Goal: Transaction & Acquisition: Book appointment/travel/reservation

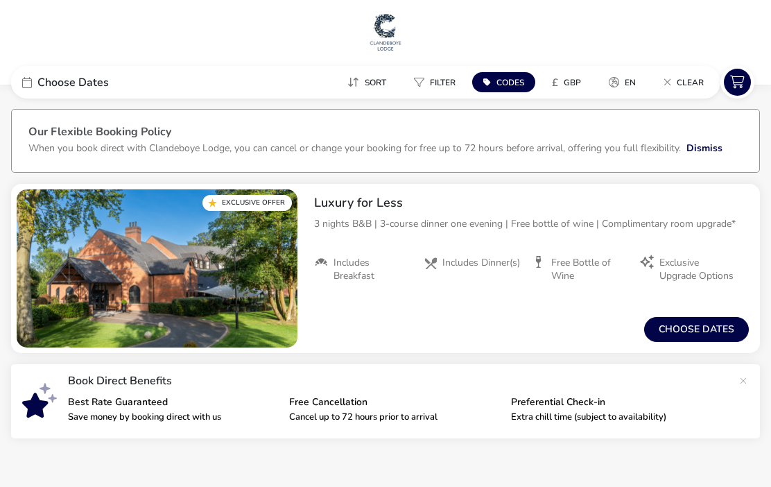
click at [702, 331] on button "Choose dates" at bounding box center [696, 329] width 105 height 25
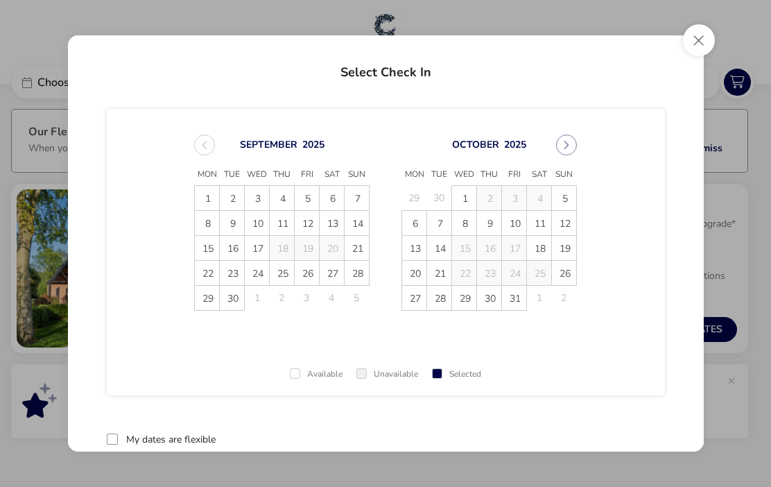
click at [216, 225] on span "8" at bounding box center [208, 223] width 24 height 24
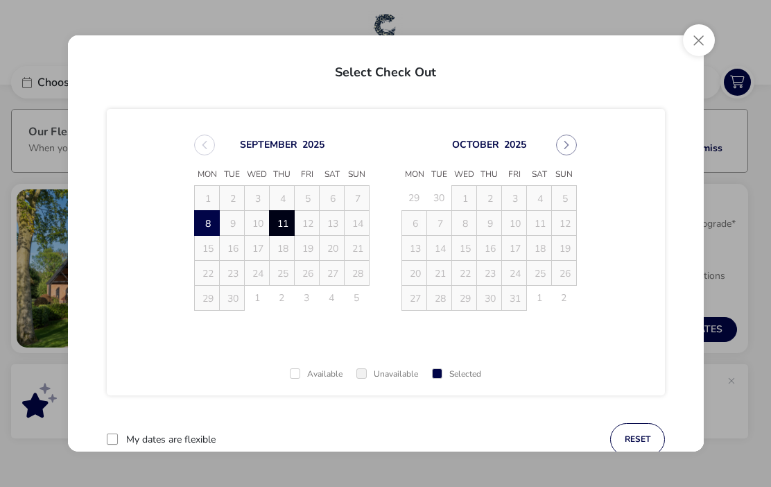
click at [291, 225] on span "11" at bounding box center [282, 223] width 24 height 24
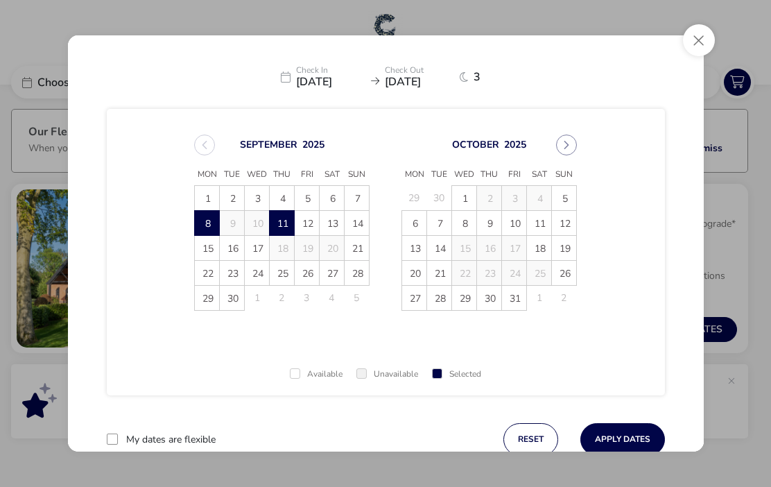
click at [626, 442] on button "Apply Dates" at bounding box center [622, 439] width 85 height 33
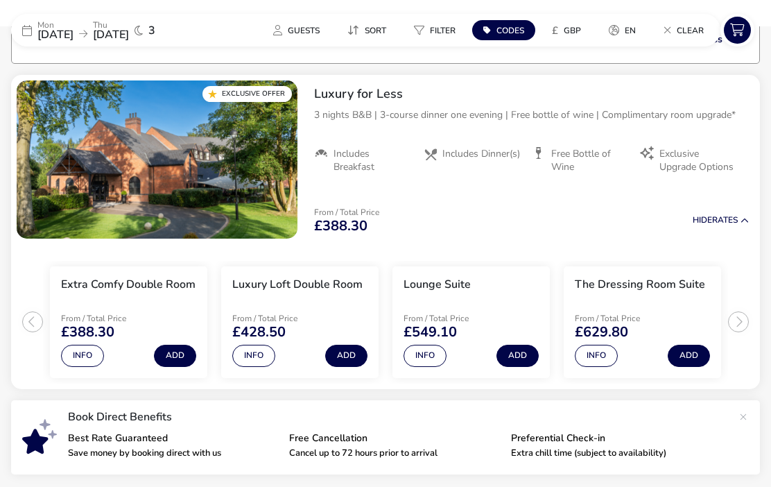
scroll to position [114, 0]
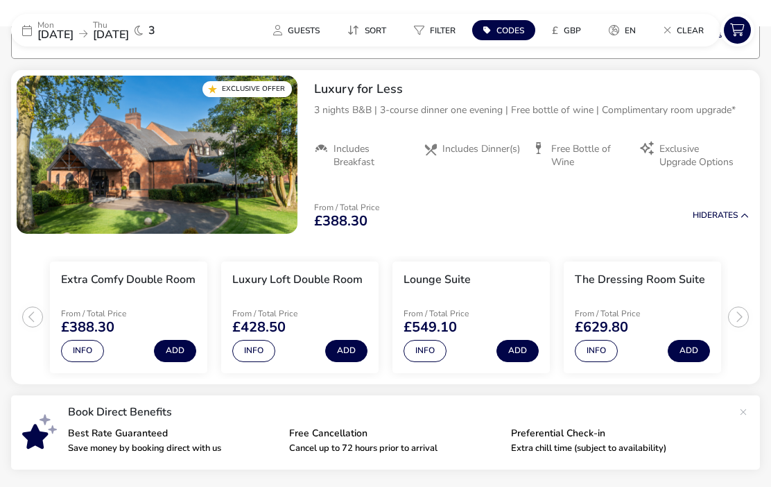
click at [53, 40] on span "[DATE]" at bounding box center [55, 34] width 36 height 15
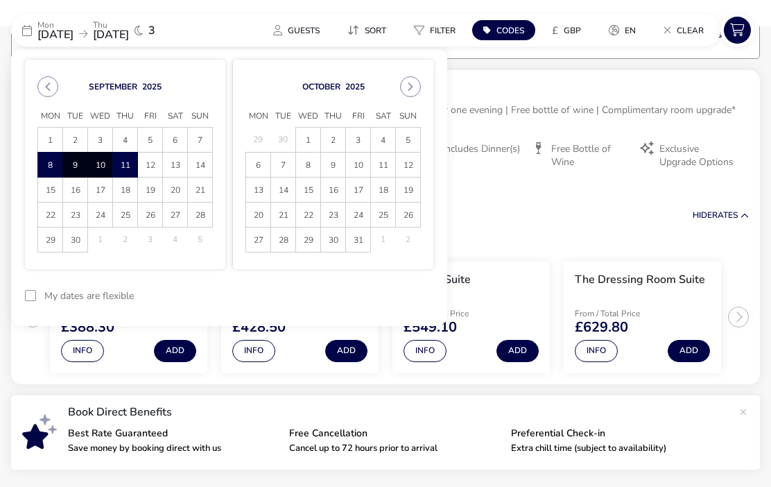
click at [83, 166] on span "9" at bounding box center [75, 165] width 23 height 24
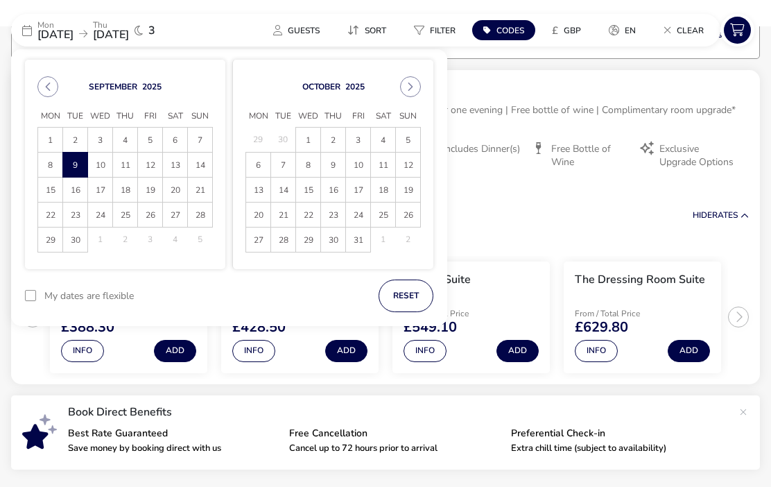
click at [157, 172] on span "12" at bounding box center [150, 165] width 23 height 24
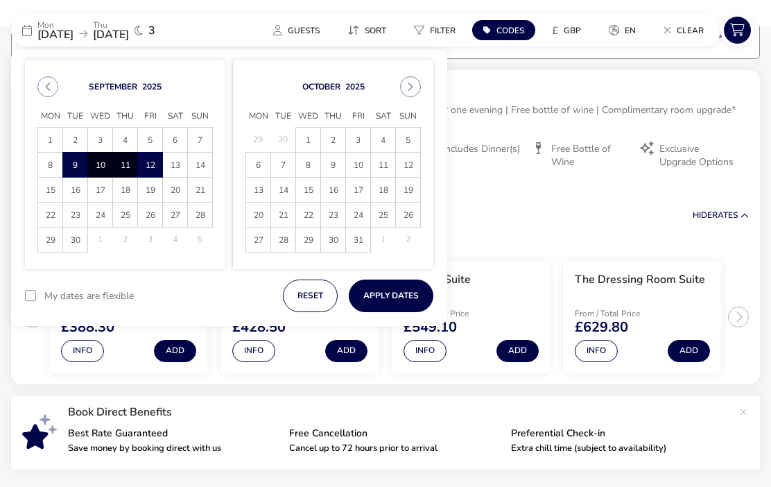
click at [392, 293] on button "Apply Dates" at bounding box center [391, 295] width 85 height 33
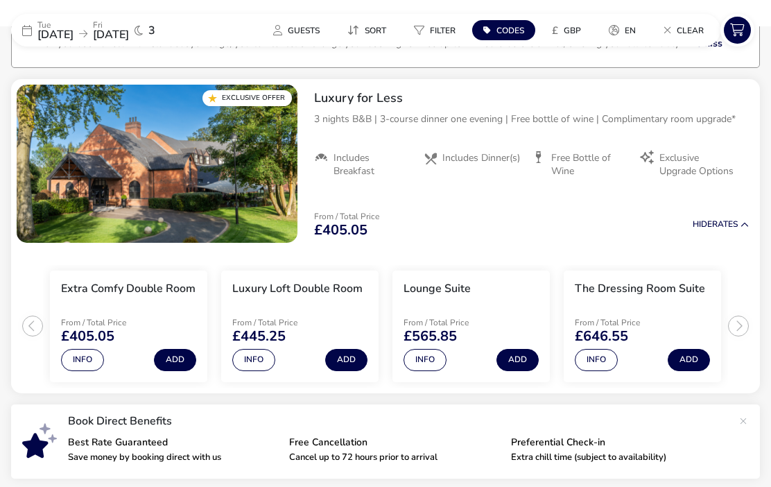
scroll to position [112, 0]
